Goal: Task Accomplishment & Management: Use online tool/utility

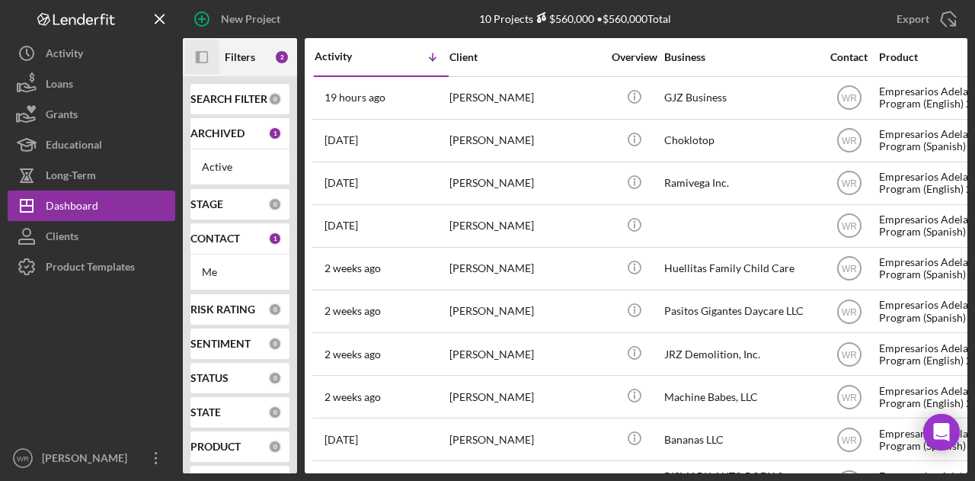
click at [207, 50] on icon "Icon/Panel Side Expand" at bounding box center [202, 57] width 34 height 34
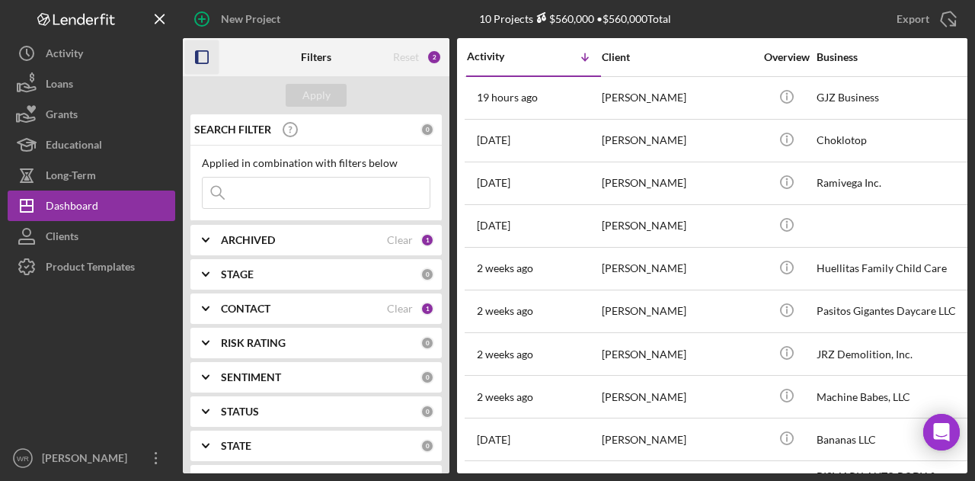
click at [296, 299] on div "CONTACT Clear 1" at bounding box center [327, 308] width 213 height 30
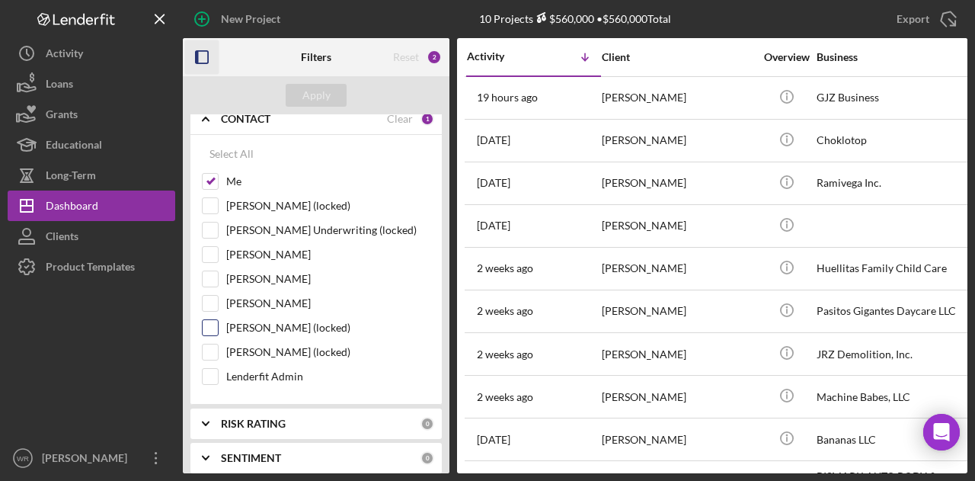
scroll to position [229, 0]
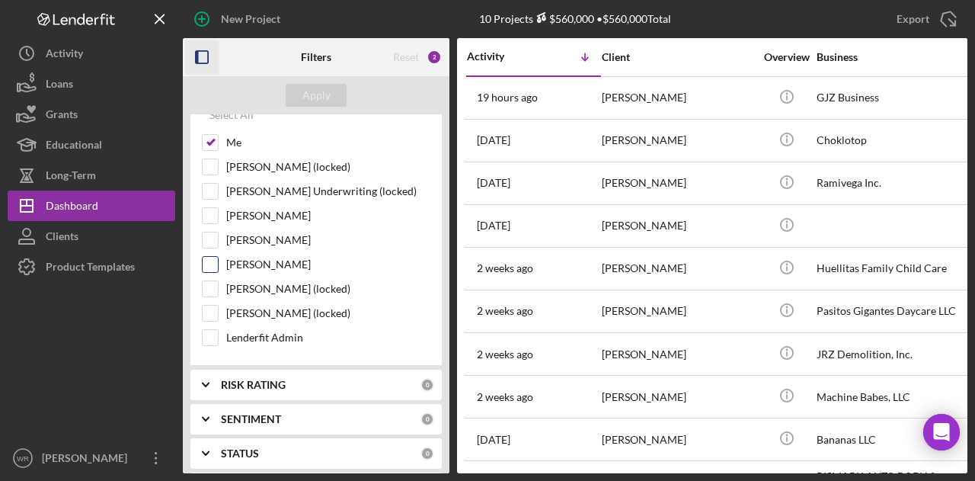
click at [277, 257] on label "[PERSON_NAME]" at bounding box center [328, 264] width 204 height 15
click at [218, 257] on input "[PERSON_NAME]" at bounding box center [210, 264] width 15 height 15
click at [328, 97] on div "Apply" at bounding box center [316, 95] width 28 height 23
click at [274, 251] on div "[PERSON_NAME]" at bounding box center [316, 244] width 229 height 24
click at [274, 258] on label "Gloria Murillo" at bounding box center [328, 264] width 204 height 15
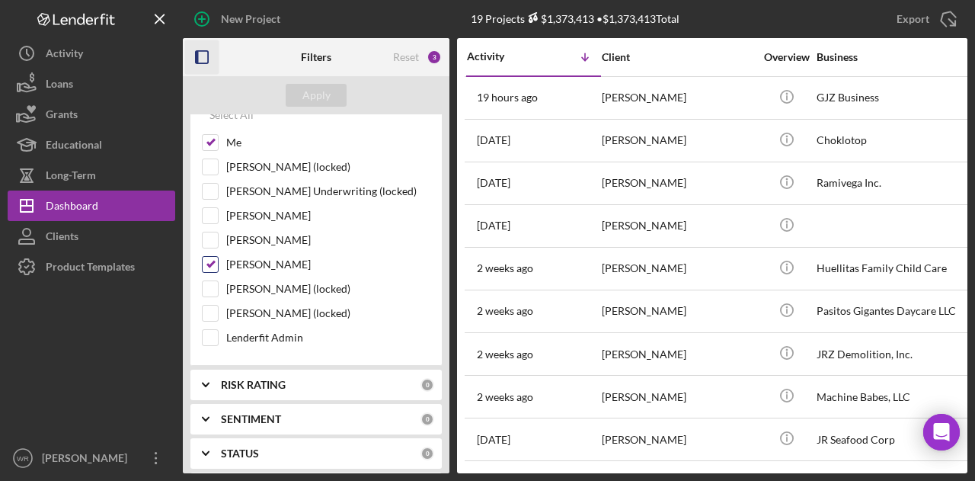
click at [218, 258] on input "Gloria Murillo" at bounding box center [210, 264] width 15 height 15
checkbox input "false"
click at [307, 92] on div "Apply" at bounding box center [316, 95] width 28 height 23
click at [203, 62] on icon "button" at bounding box center [202, 57] width 34 height 34
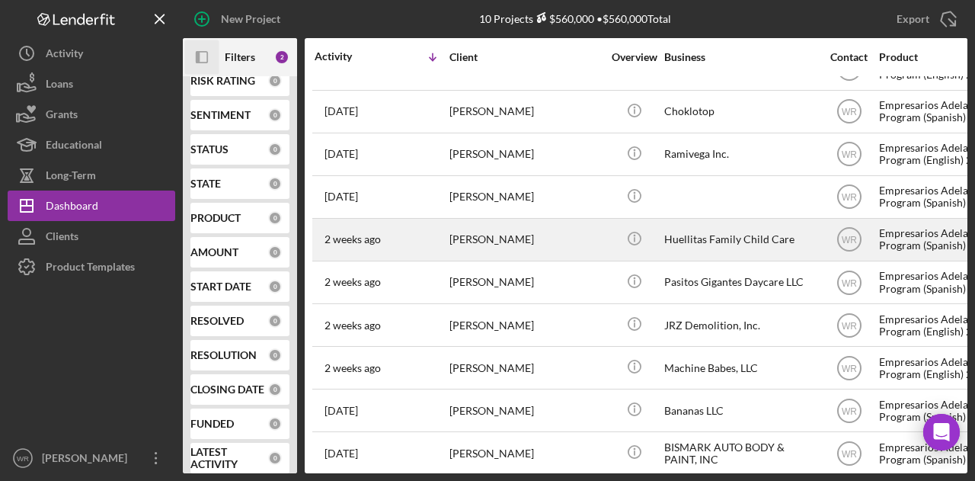
scroll to position [44, 0]
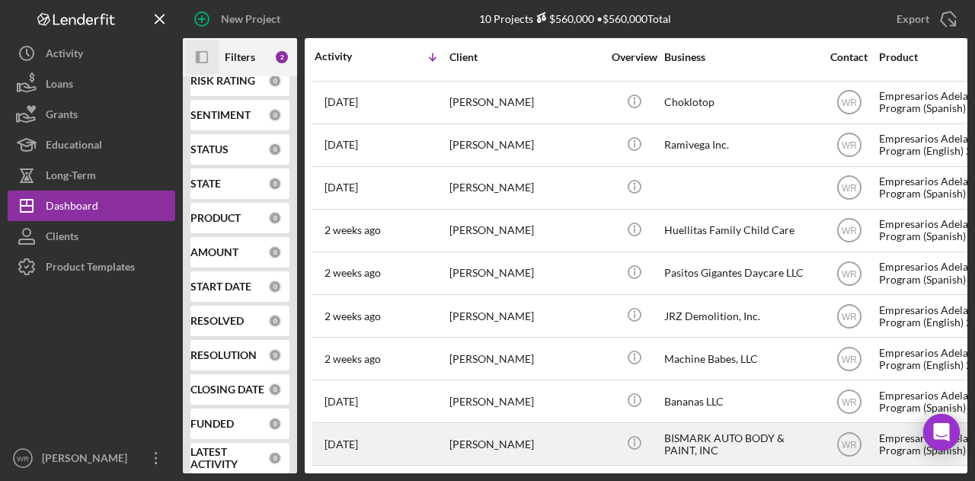
click at [483, 446] on div "[PERSON_NAME]" at bounding box center [525, 444] width 152 height 40
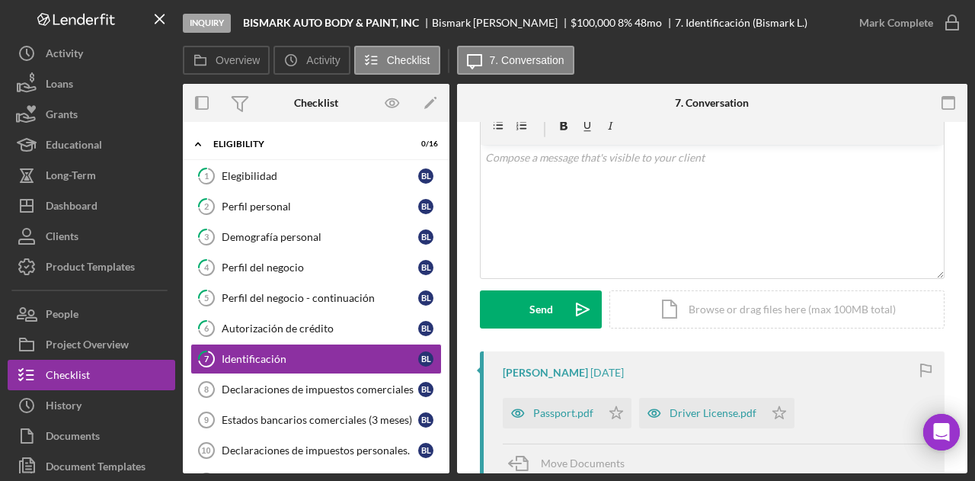
scroll to position [229, 0]
